Goal: Task Accomplishment & Management: Manage account settings

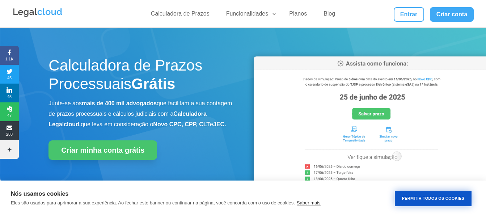
click at [430, 195] on button "Permitir Todos os Cookies" at bounding box center [433, 199] width 77 height 16
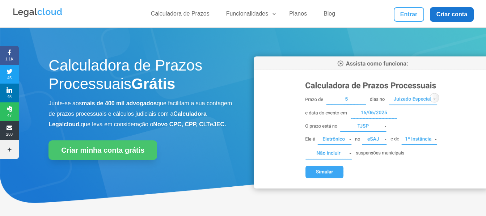
click at [449, 10] on link "Criar conta" at bounding box center [452, 14] width 44 height 14
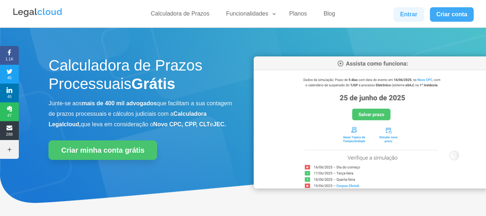
click at [405, 19] on link "Entrar" at bounding box center [409, 14] width 30 height 14
